Goal: Information Seeking & Learning: Learn about a topic

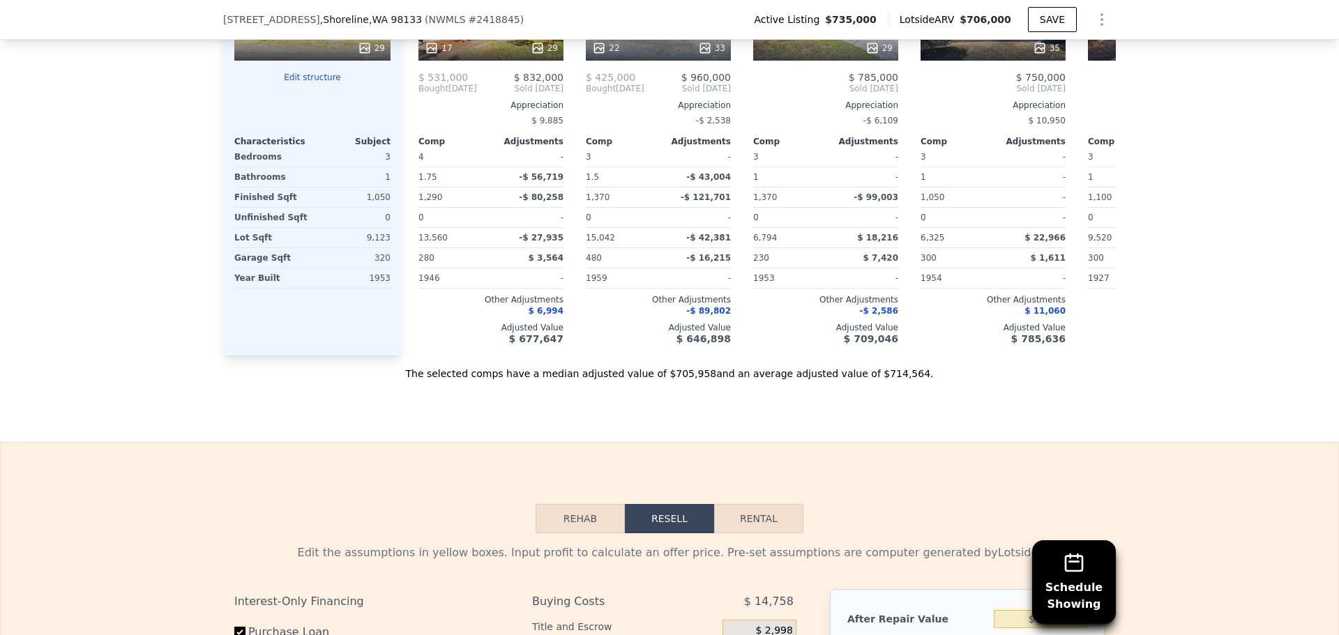
scroll to position [1390, 0]
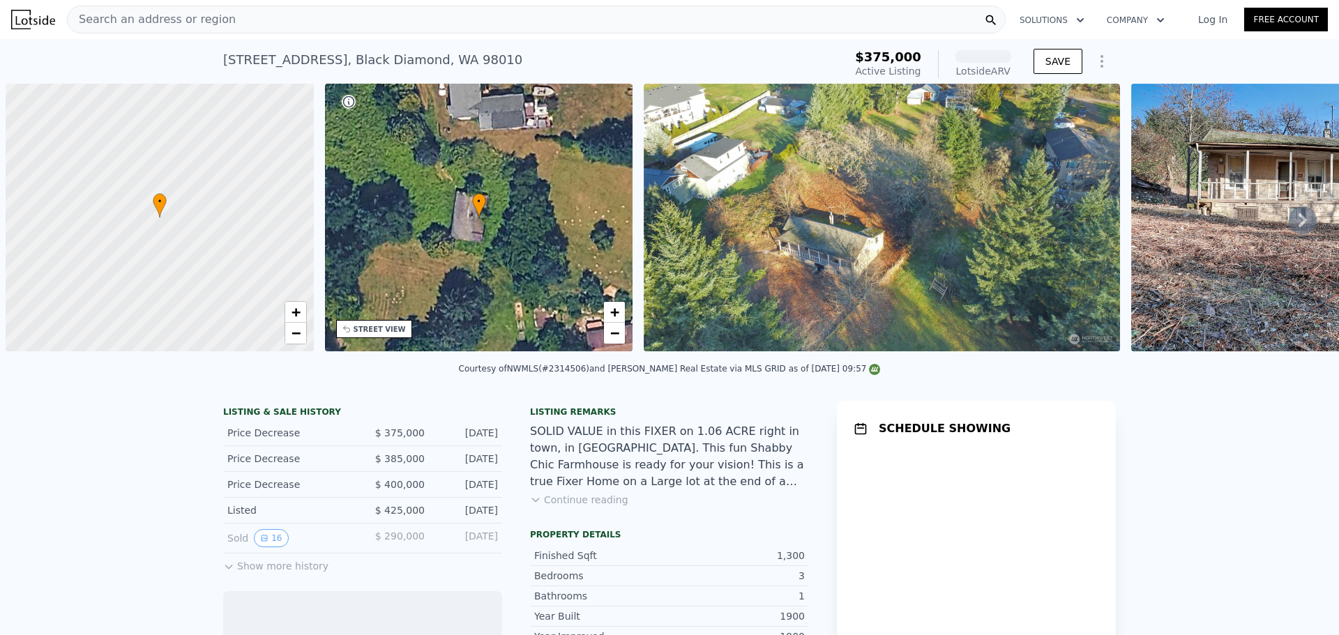
scroll to position [0, 6]
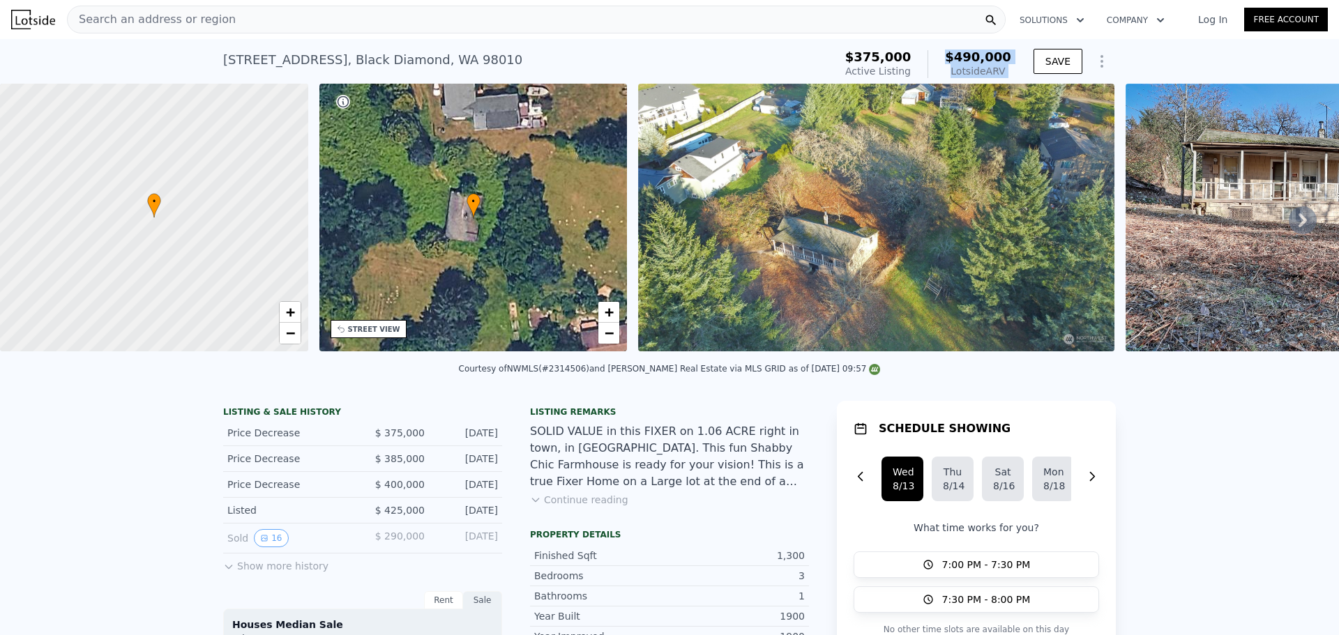
drag, startPoint x: 958, startPoint y: 54, endPoint x: 1024, endPoint y: 66, distance: 66.7
click at [1024, 66] on div "$375,000 Active Listing $490,000 Lotside ARV SAVE" at bounding box center [978, 64] width 276 height 39
click at [801, 47] on div "32910 5th Ave , Black Diamond , WA 98010 Active at $375k (~ARV $490k )" at bounding box center [525, 64] width 605 height 39
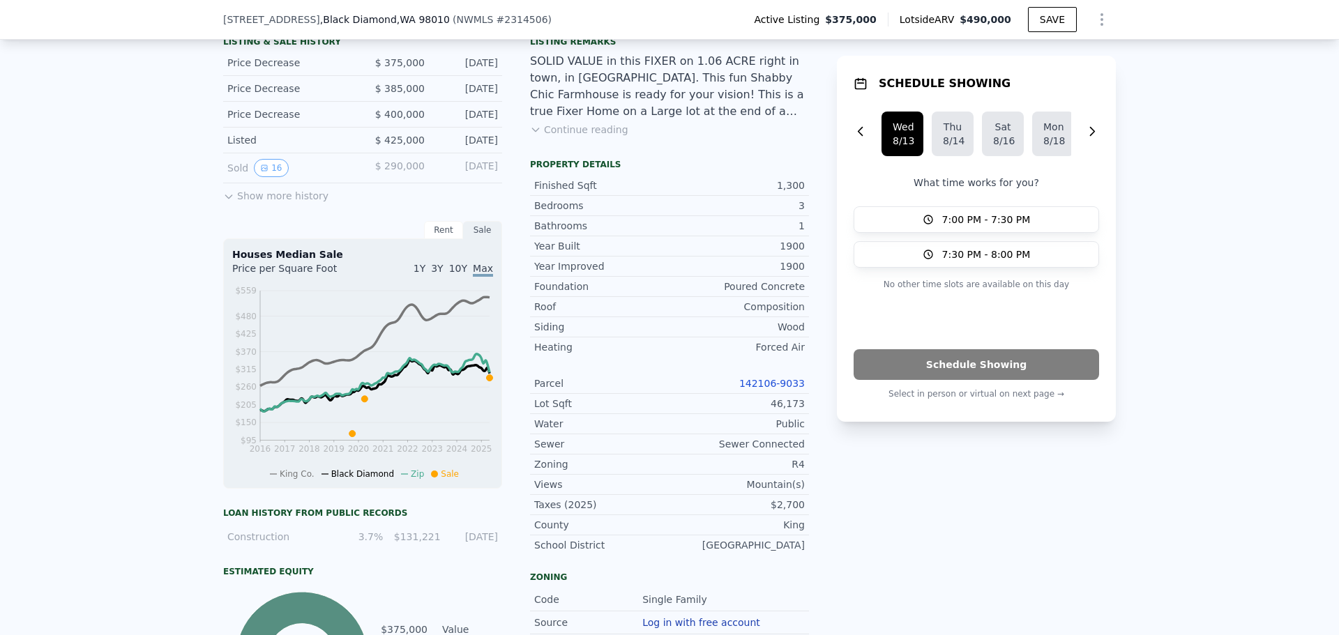
scroll to position [0, 0]
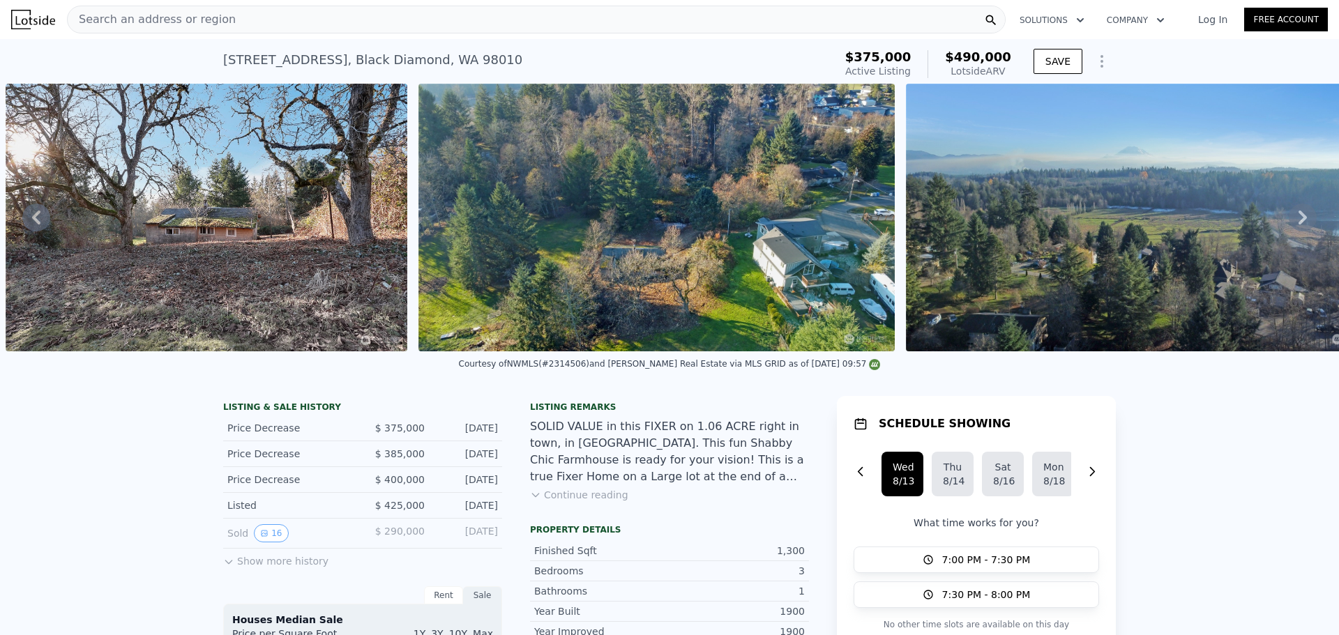
click at [206, 16] on span "Search an address or region" at bounding box center [152, 19] width 168 height 17
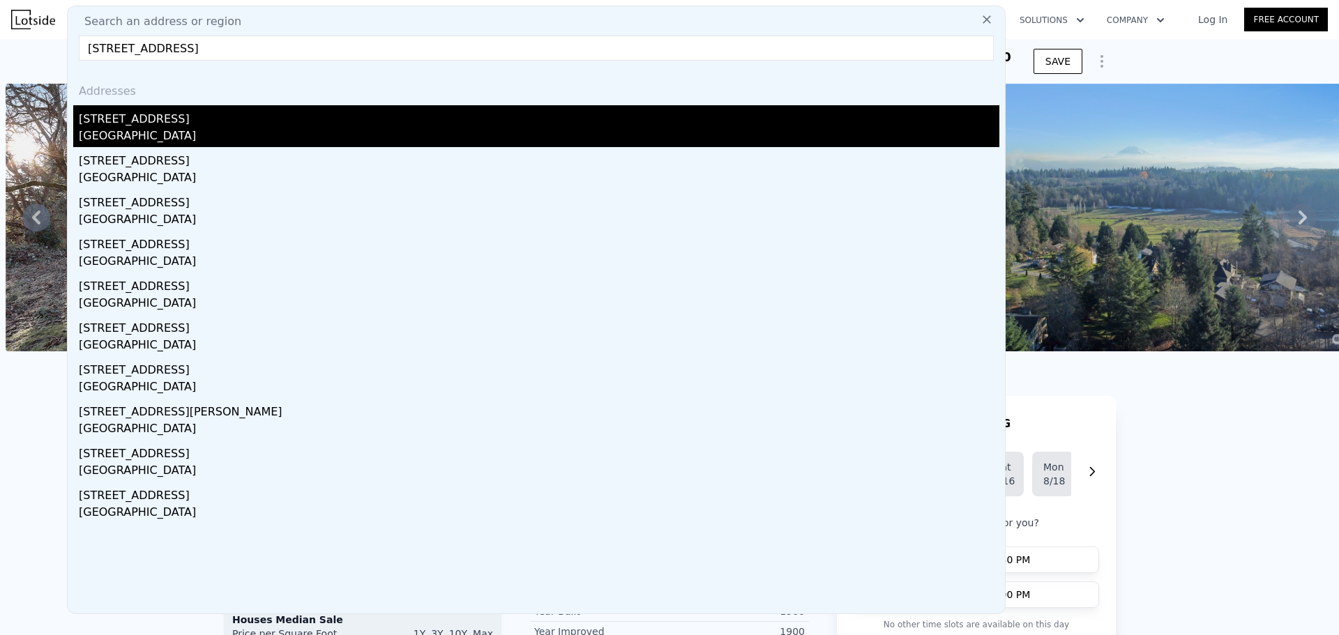
type input "8434 34th Ave S, Seattle, WA 98118"
click at [176, 116] on div "8434 34th Ave S" at bounding box center [539, 116] width 920 height 22
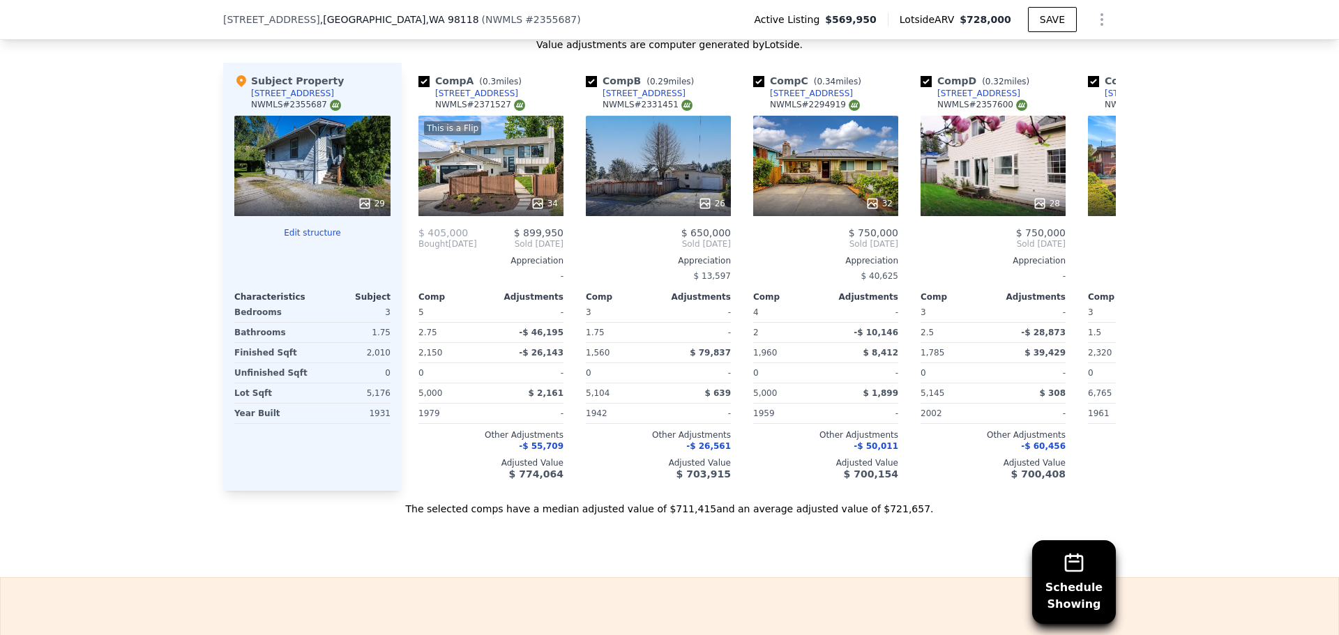
scroll to position [1158, 0]
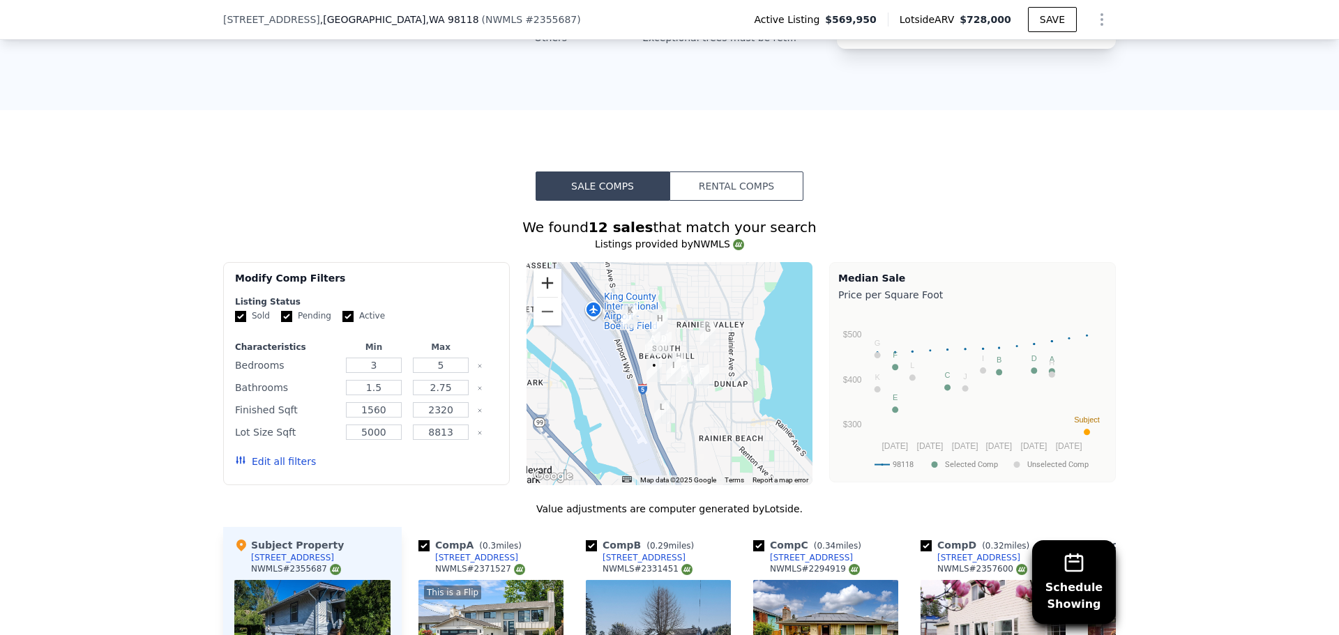
click at [536, 296] on button "Zoom in" at bounding box center [547, 283] width 28 height 28
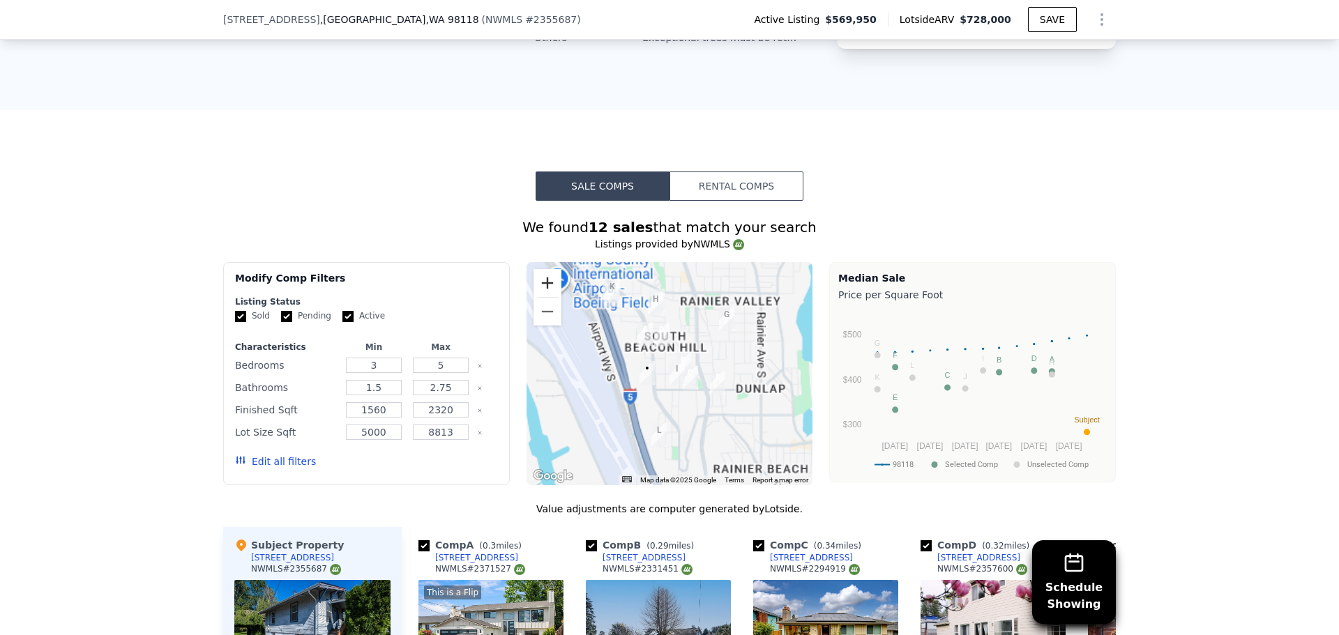
click at [536, 296] on button "Zoom in" at bounding box center [547, 283] width 28 height 28
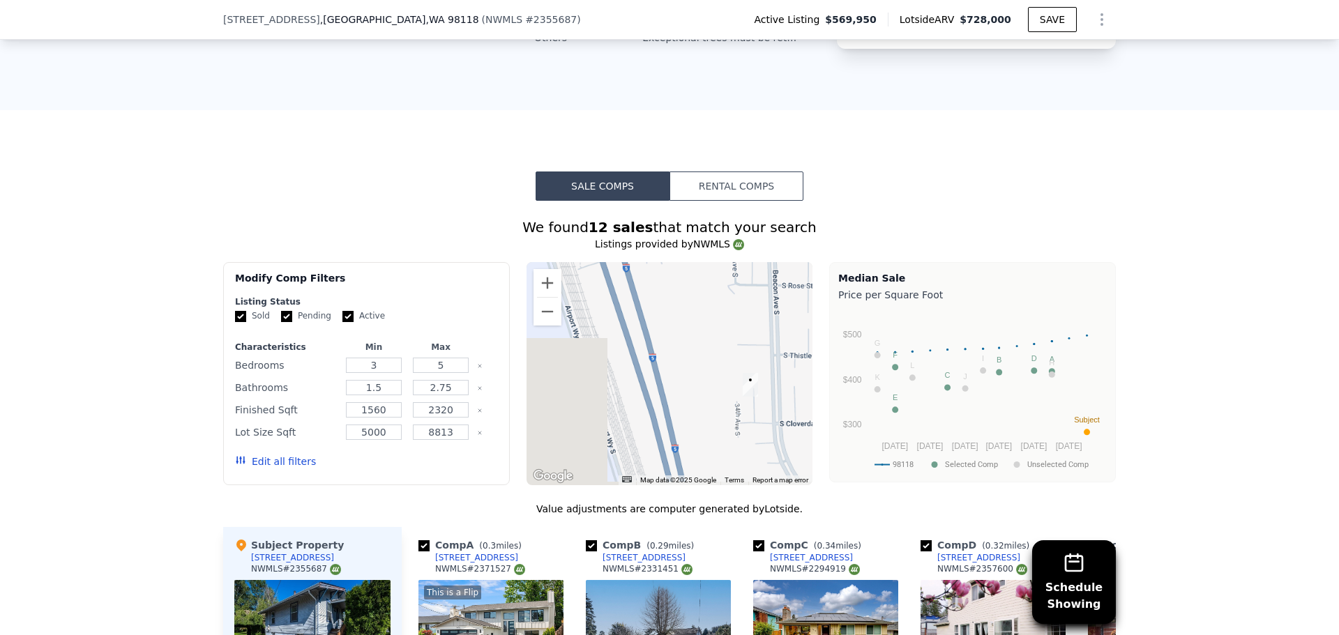
drag, startPoint x: 630, startPoint y: 400, endPoint x: 713, endPoint y: 395, distance: 83.1
click at [804, 377] on div at bounding box center [669, 373] width 287 height 223
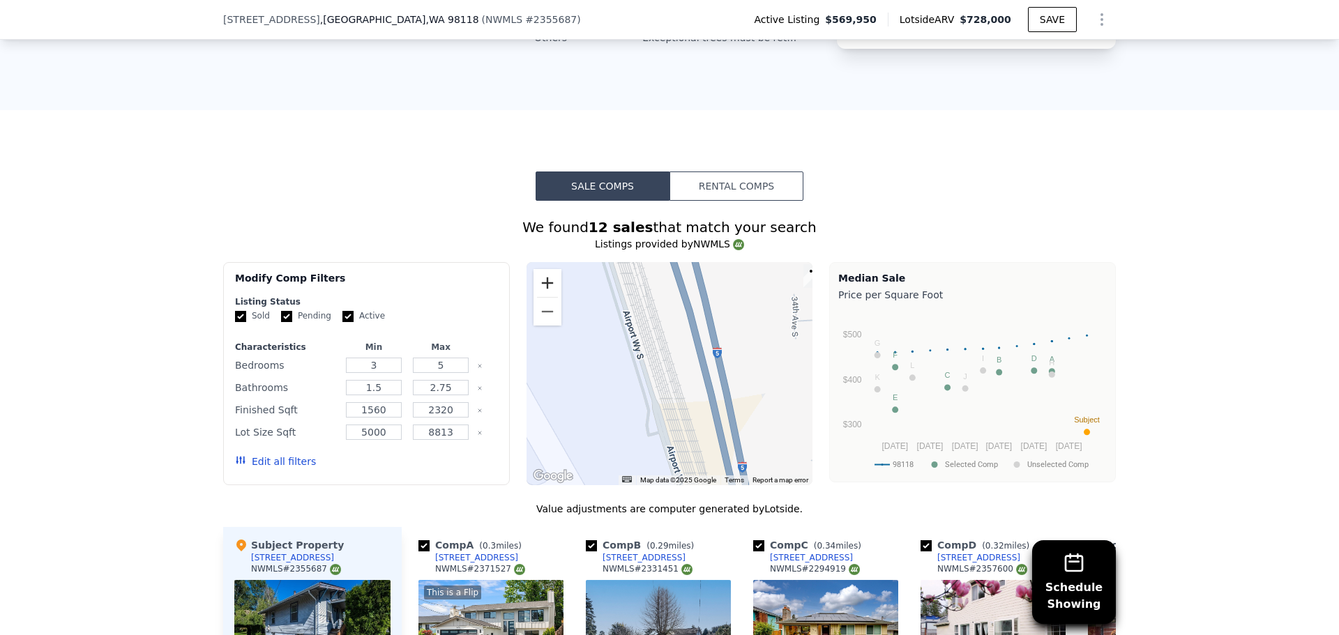
drag, startPoint x: 692, startPoint y: 366, endPoint x: 545, endPoint y: 296, distance: 163.5
click at [551, 296] on div "A B C D E F G H I J K L • Map Data Map data ©2025 Google Map data ©2025 Google …" at bounding box center [669, 373] width 287 height 223
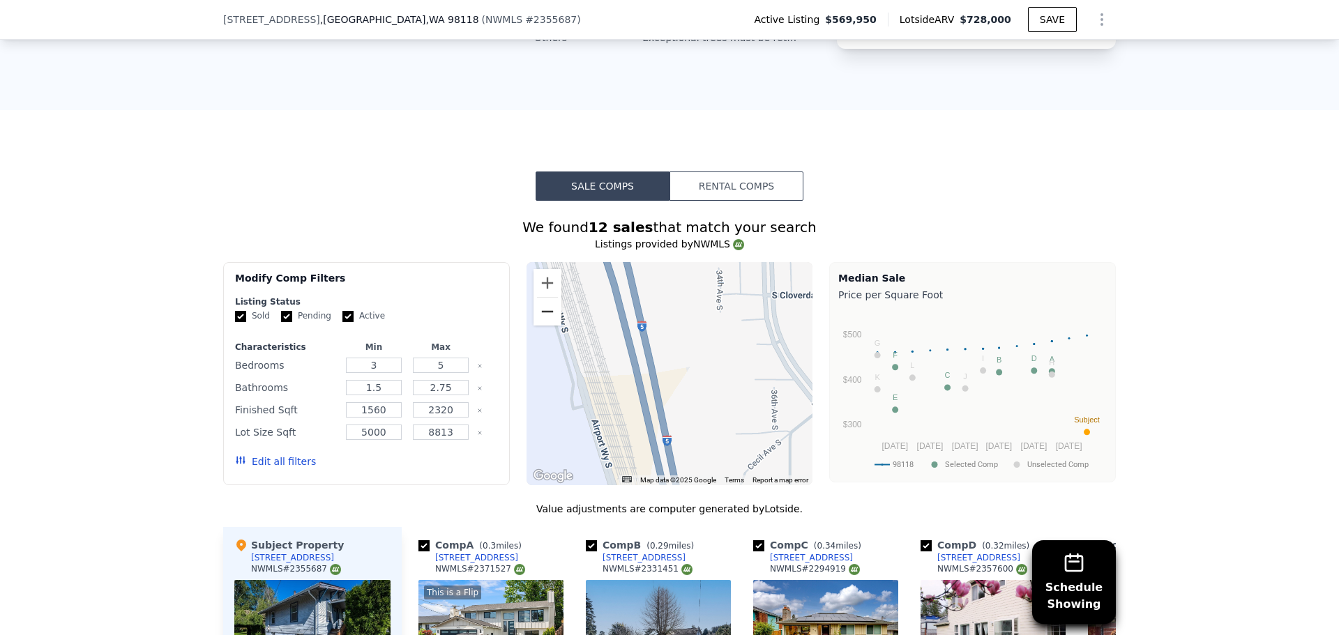
click at [540, 319] on button "Zoom out" at bounding box center [547, 312] width 28 height 28
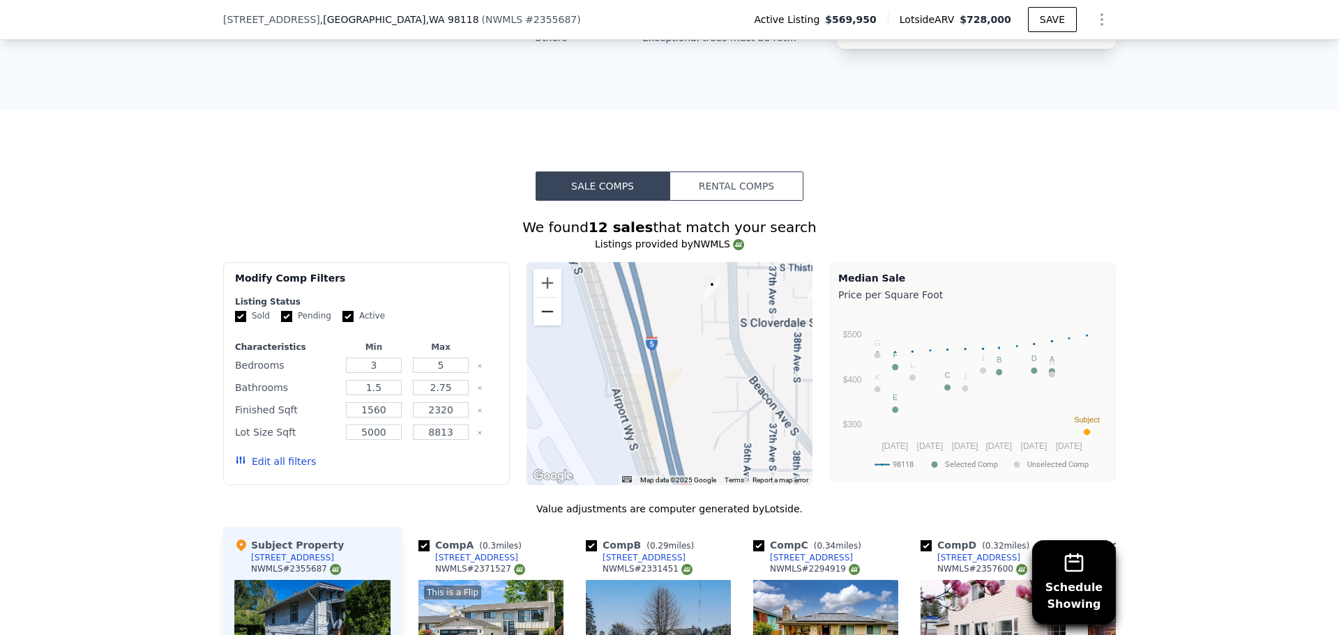
click at [540, 319] on button "Zoom out" at bounding box center [547, 312] width 28 height 28
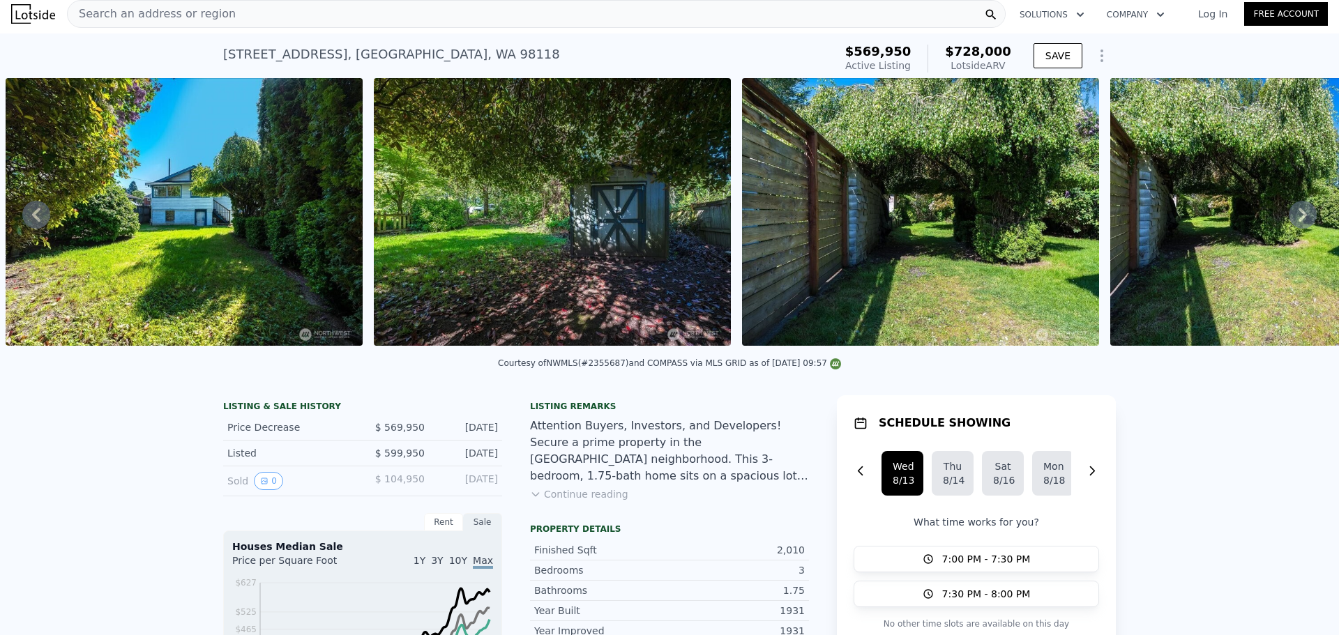
scroll to position [0, 0]
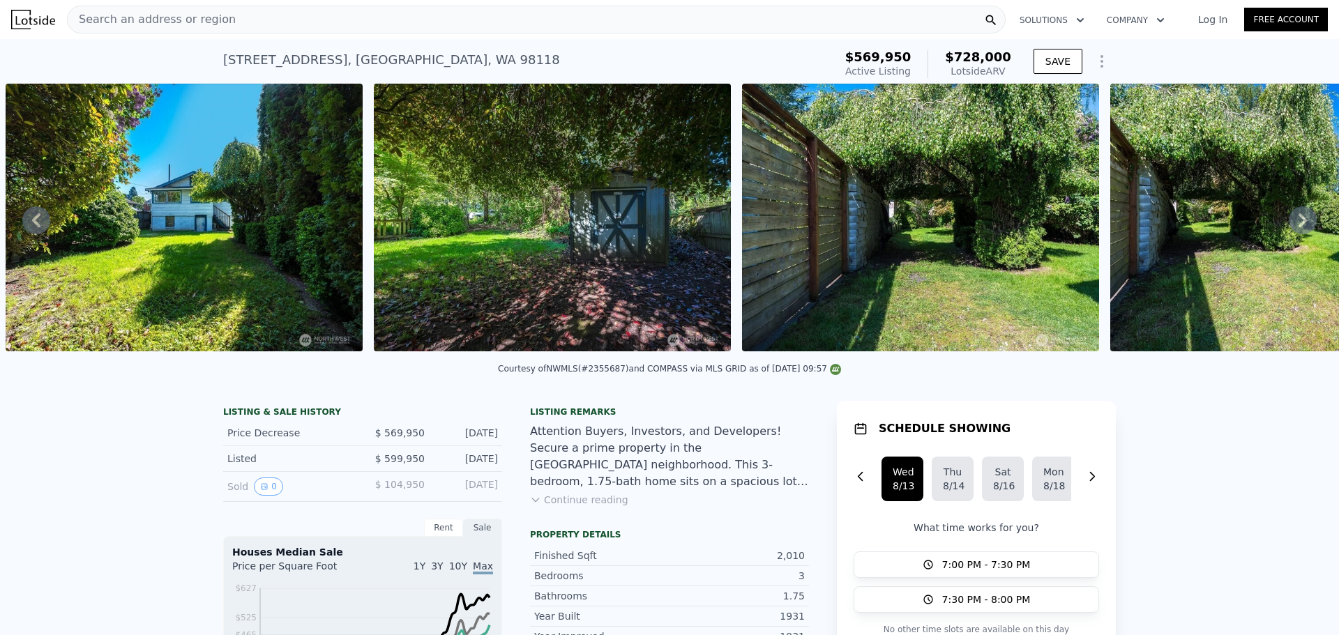
click at [289, 26] on div "Search an address or region" at bounding box center [536, 20] width 939 height 28
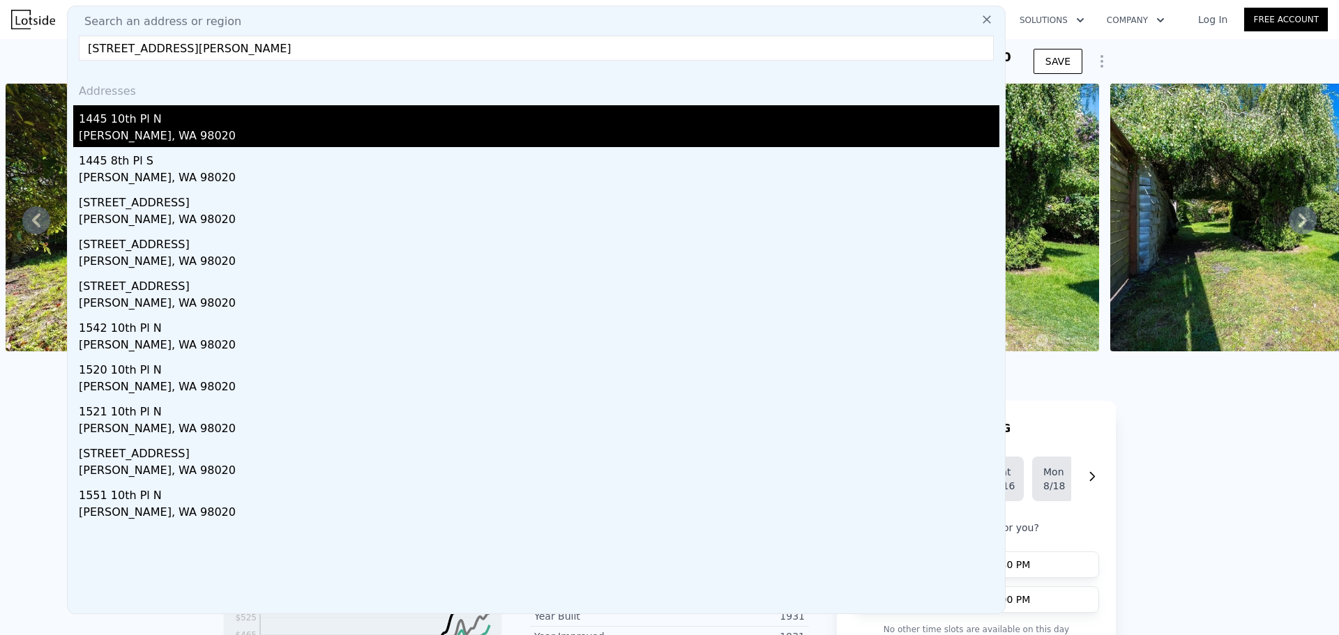
type input "1445 10th Pl N, Edmonds, WA 98020"
click at [187, 119] on div "1445 10th Pl N" at bounding box center [539, 116] width 920 height 22
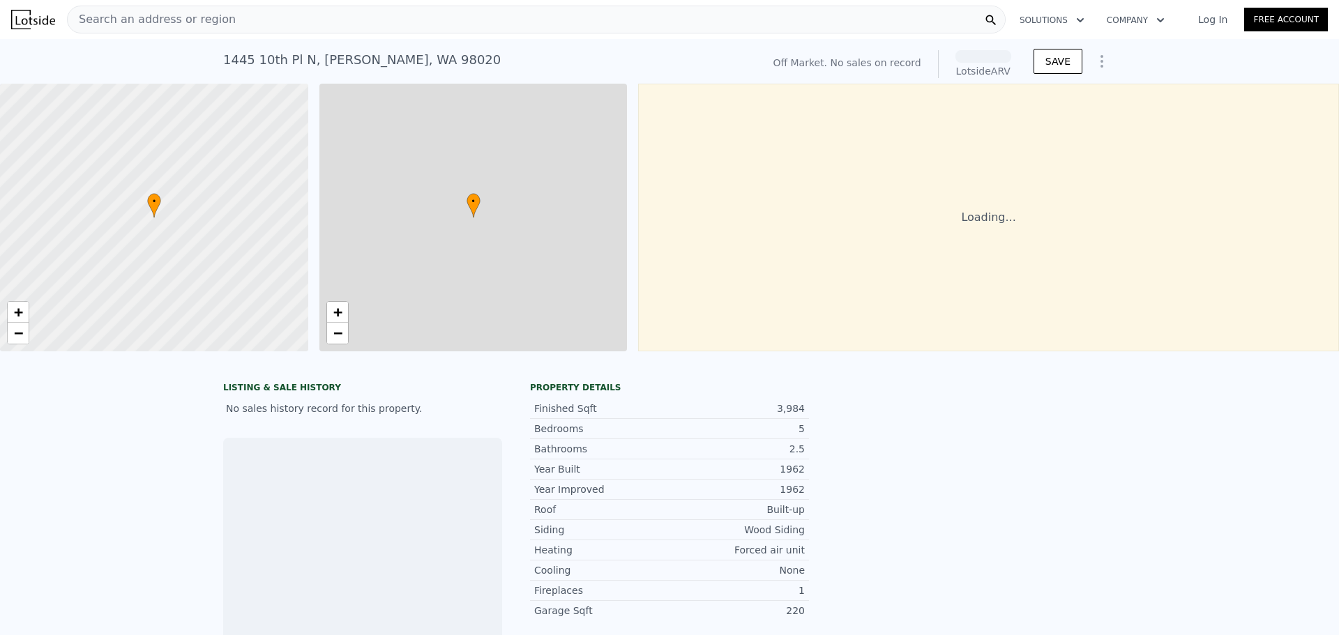
scroll to position [0, 6]
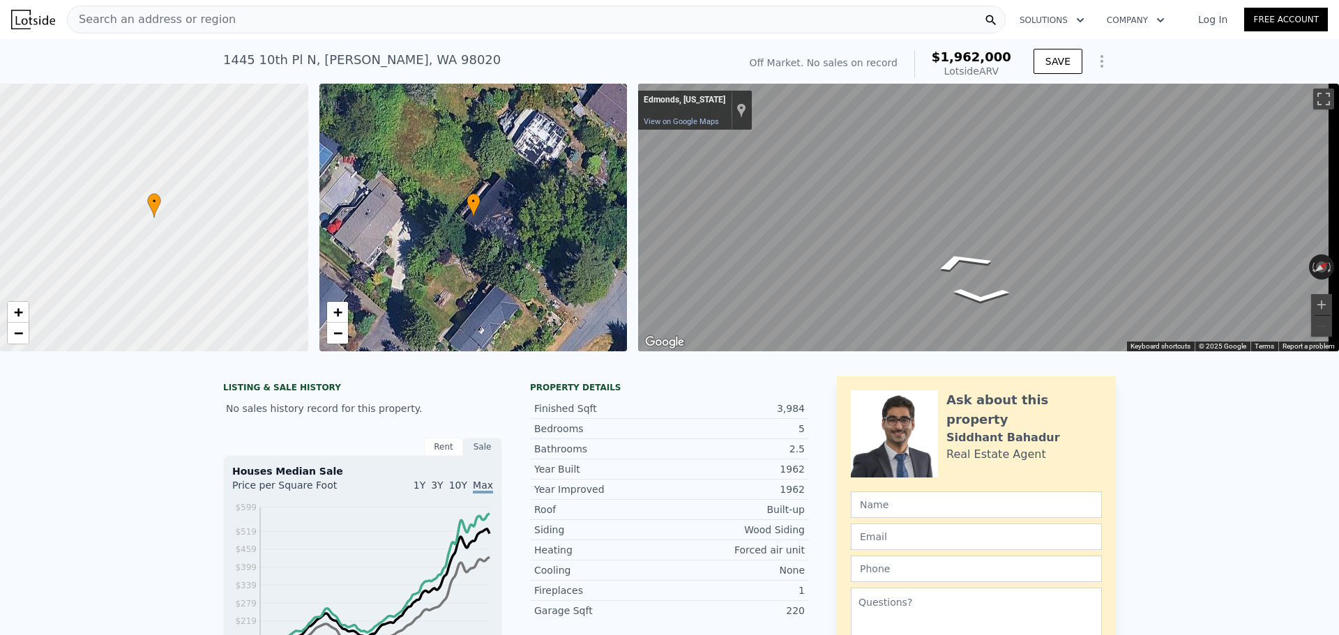
click at [1337, 268] on div "Search an address or region Solutions Company Open main menu Log In Free Accoun…" at bounding box center [669, 317] width 1339 height 635
click at [1139, 264] on div "Map" at bounding box center [988, 218] width 701 height 268
drag, startPoint x: 955, startPoint y: 265, endPoint x: 1346, endPoint y: 261, distance: 390.5
click at [1338, 261] on html "Search an address or region Solutions Company Open main menu Log In Free Accoun…" at bounding box center [669, 317] width 1339 height 635
drag, startPoint x: 526, startPoint y: 202, endPoint x: 463, endPoint y: 197, distance: 62.9
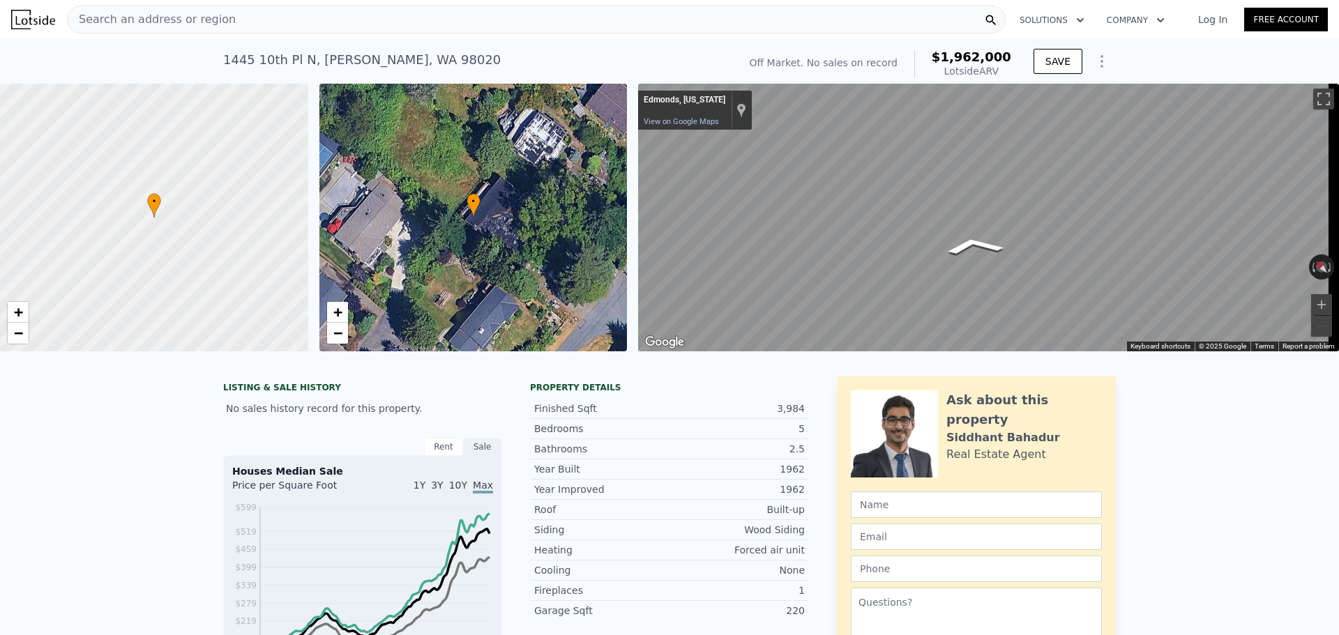
click at [463, 197] on div "• + −" at bounding box center [473, 218] width 308 height 268
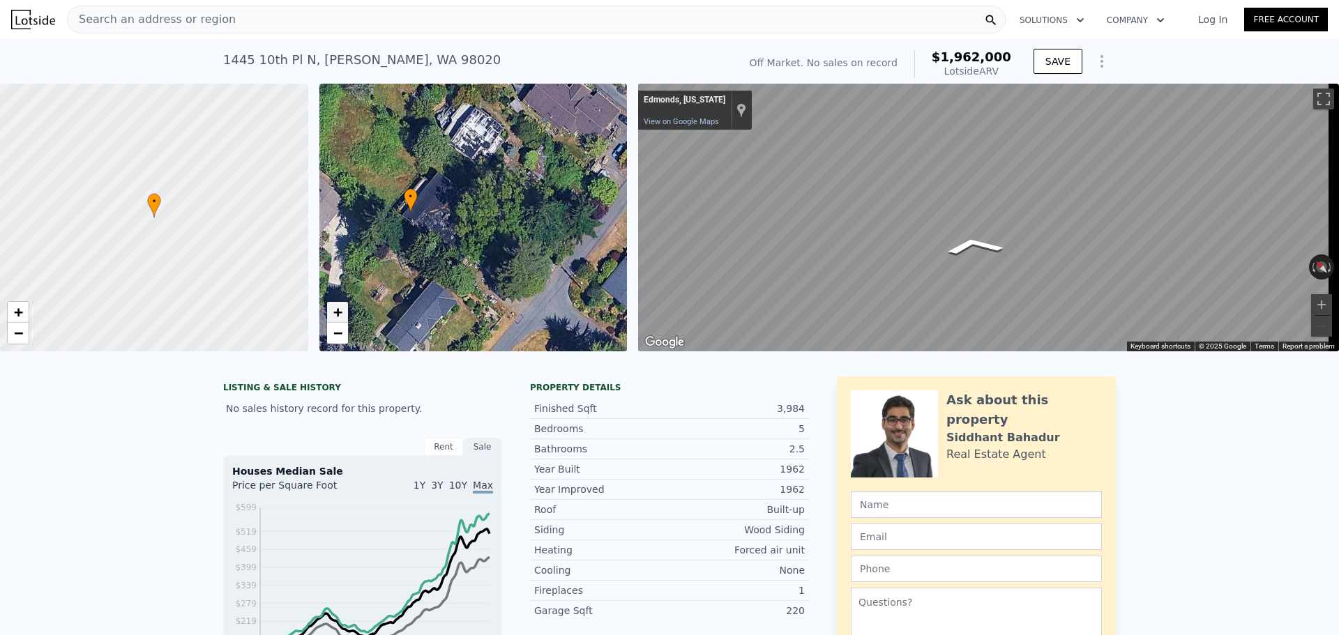
click at [338, 314] on span "+" at bounding box center [337, 311] width 9 height 17
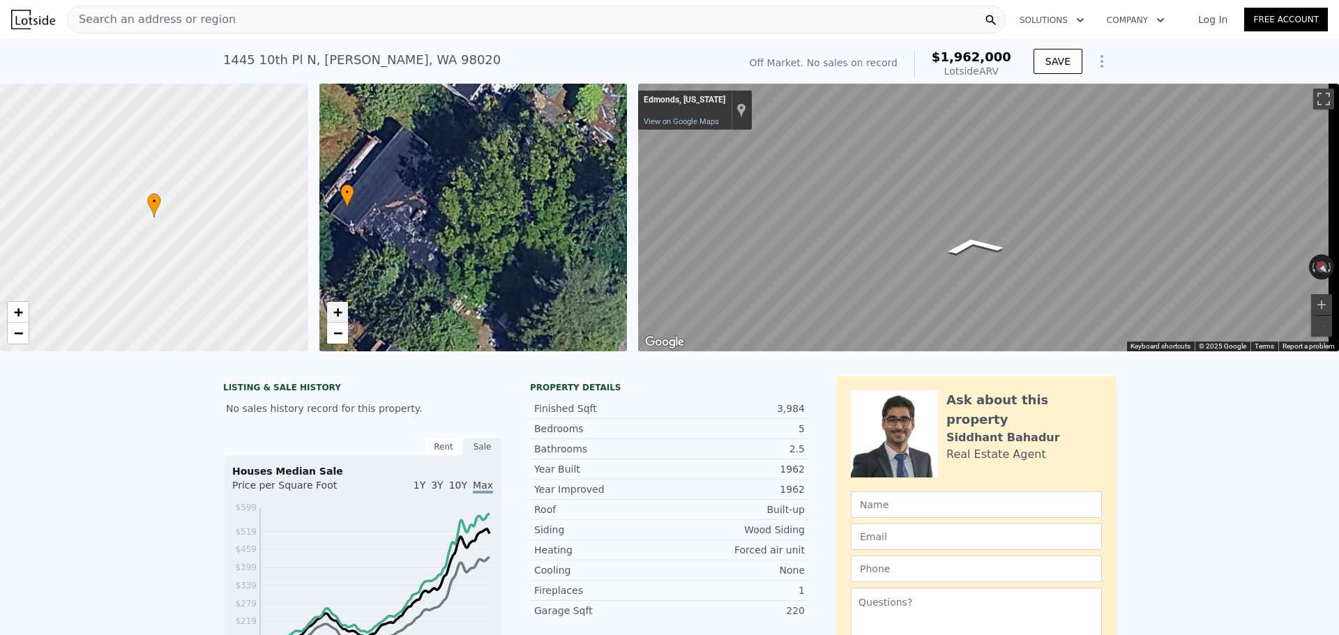
click at [338, 314] on span "+" at bounding box center [337, 311] width 9 height 17
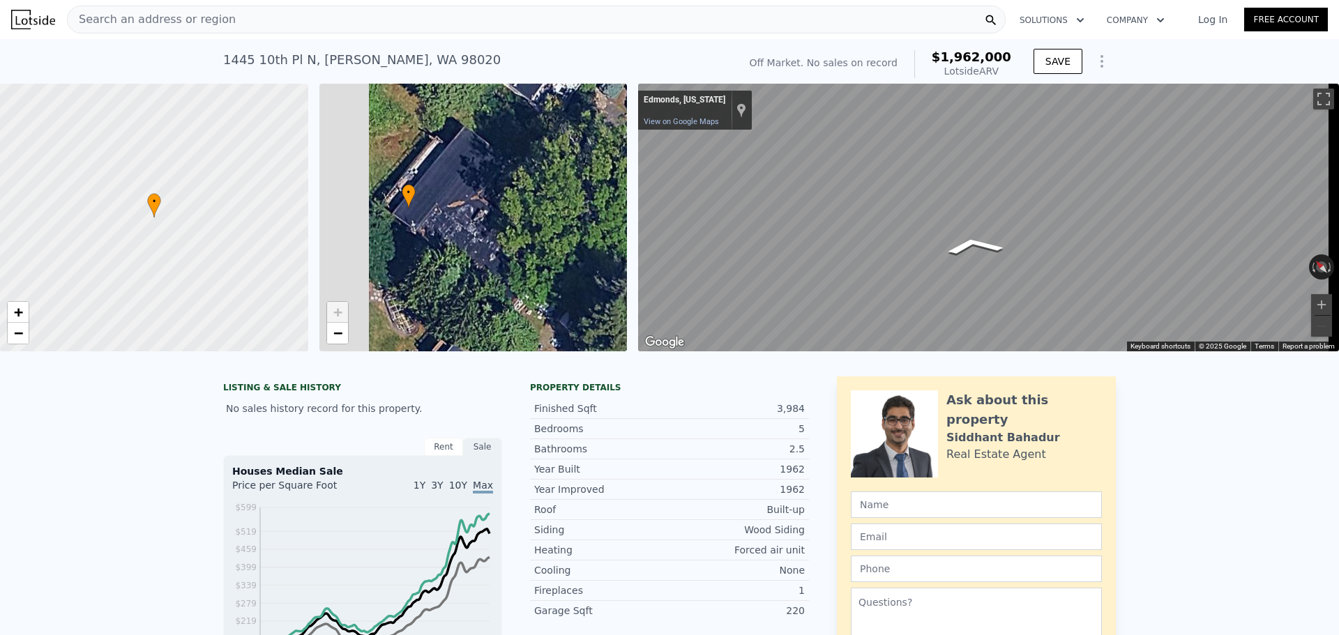
drag, startPoint x: 406, startPoint y: 240, endPoint x: 433, endPoint y: 241, distance: 27.2
click at [433, 241] on div "• + −" at bounding box center [473, 218] width 308 height 268
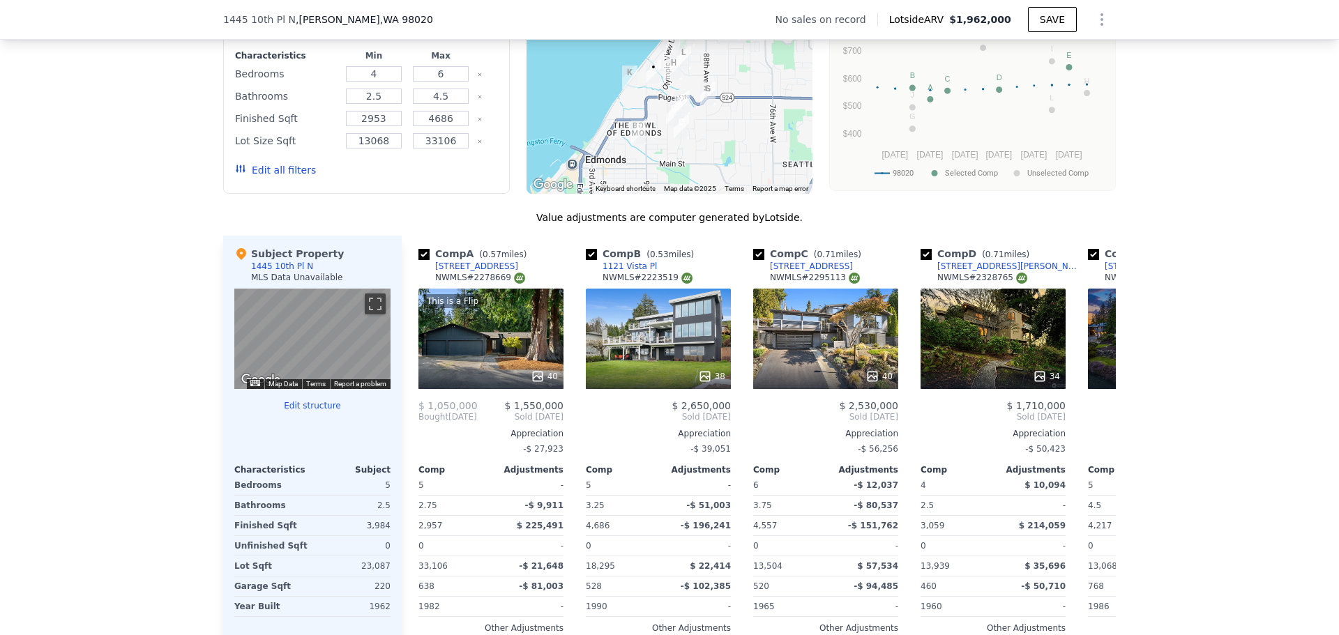
scroll to position [925, 0]
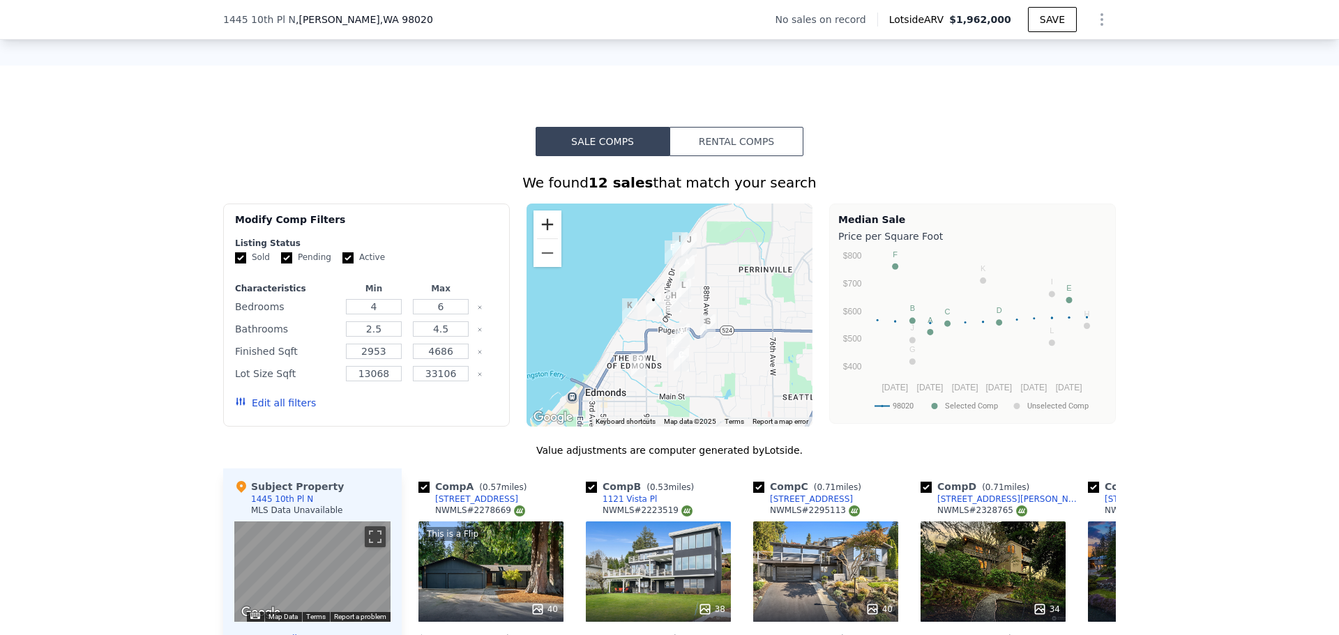
click at [533, 229] on button "Zoom in" at bounding box center [547, 225] width 28 height 28
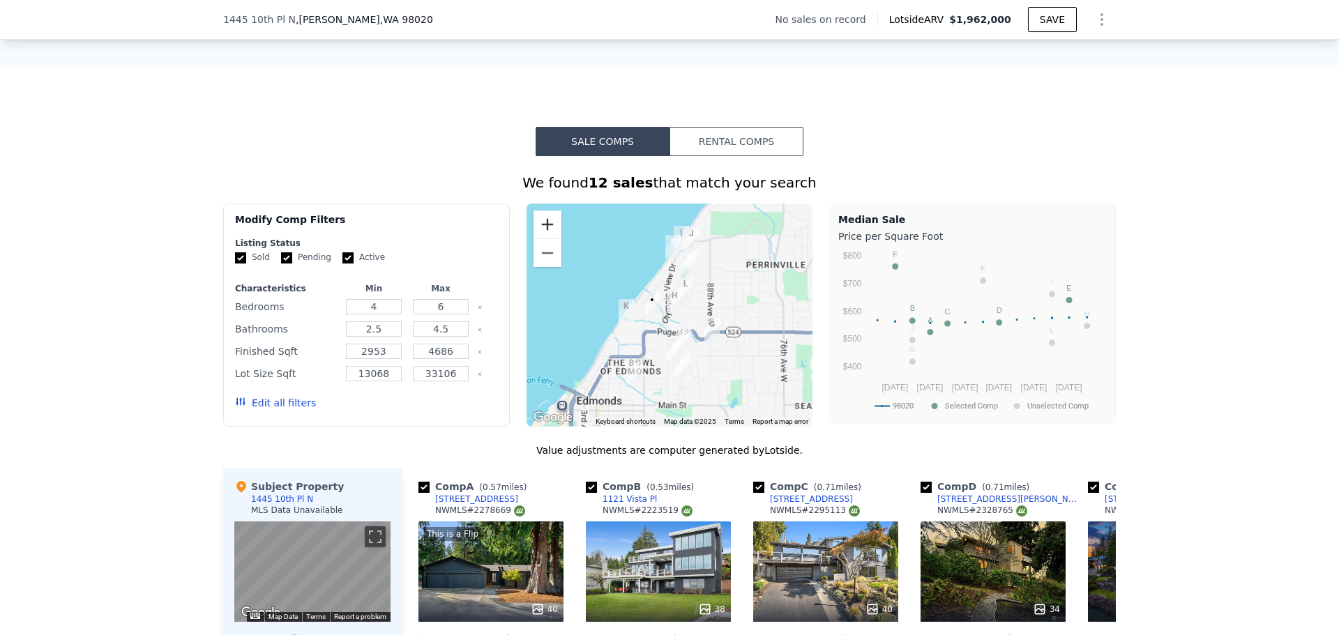
click at [533, 229] on button "Zoom in" at bounding box center [547, 225] width 28 height 28
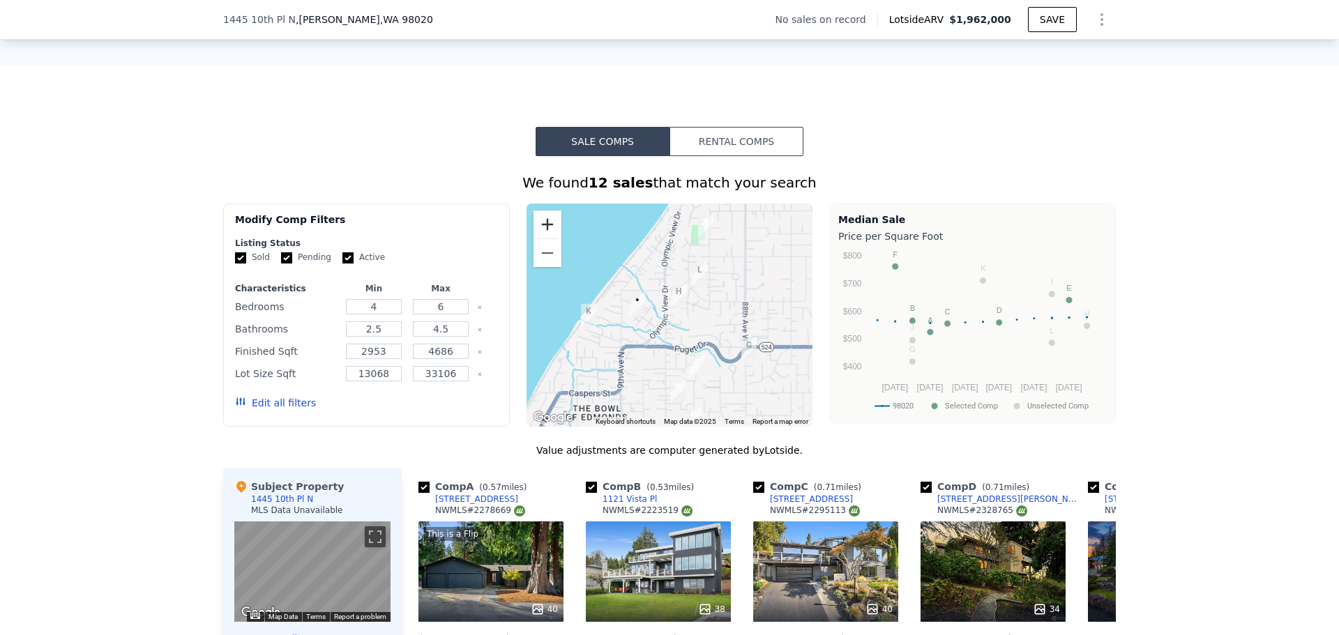
click at [533, 229] on button "Zoom in" at bounding box center [547, 225] width 28 height 28
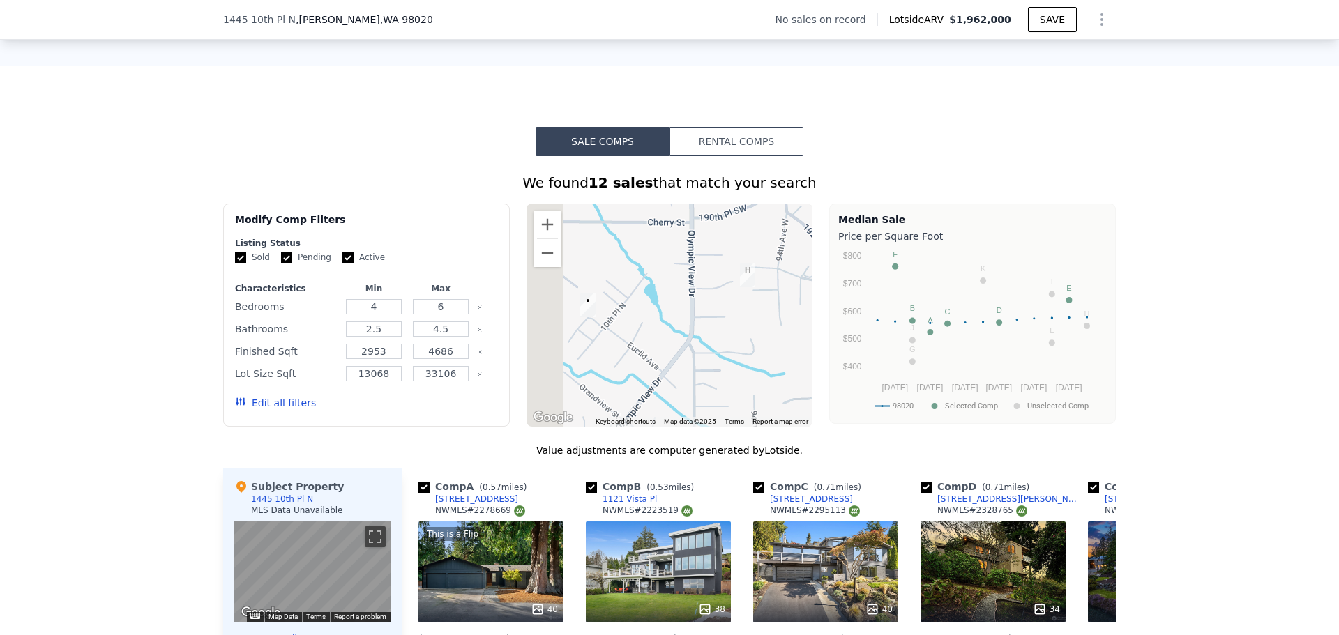
drag, startPoint x: 666, startPoint y: 341, endPoint x: 686, endPoint y: 344, distance: 20.4
click at [686, 344] on div at bounding box center [669, 315] width 287 height 223
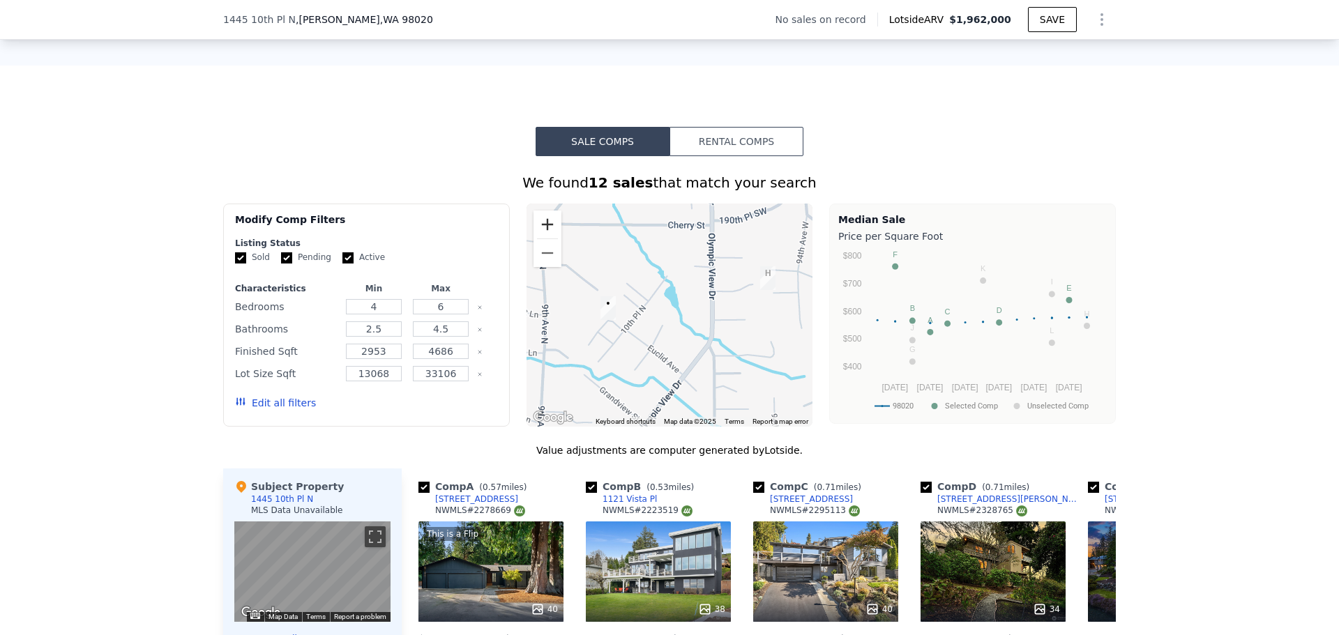
click at [550, 238] on button "Zoom in" at bounding box center [547, 225] width 28 height 28
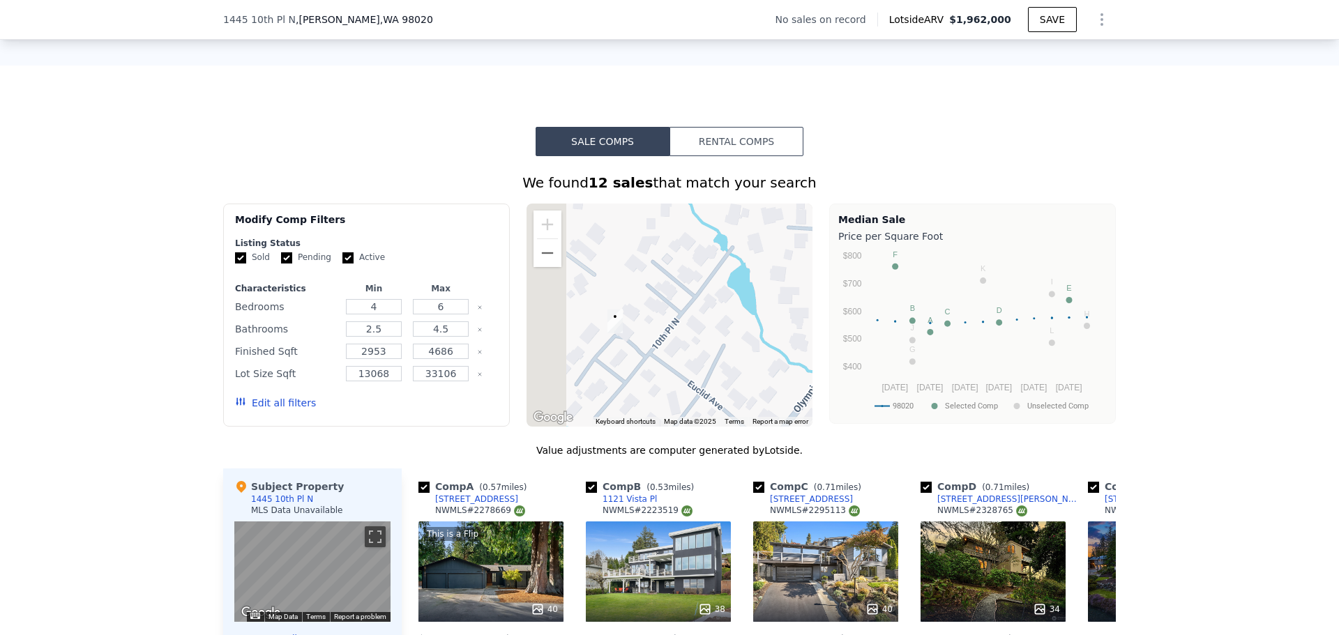
drag, startPoint x: 619, startPoint y: 324, endPoint x: 655, endPoint y: 328, distance: 36.4
click at [655, 328] on div at bounding box center [669, 315] width 287 height 223
